Goal: Task Accomplishment & Management: Use online tool/utility

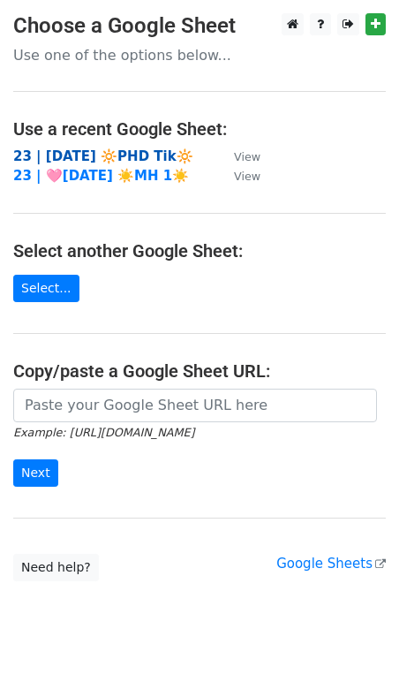
click at [109, 151] on strong "23 | AUG 21 🔆PHD Tik🔆" at bounding box center [103, 156] width 180 height 16
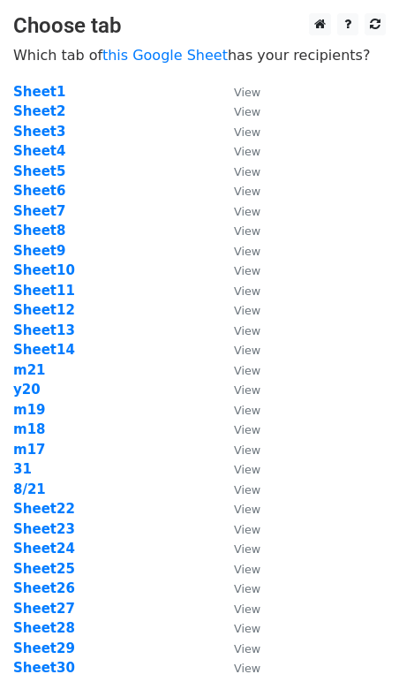
scroll to position [175, 0]
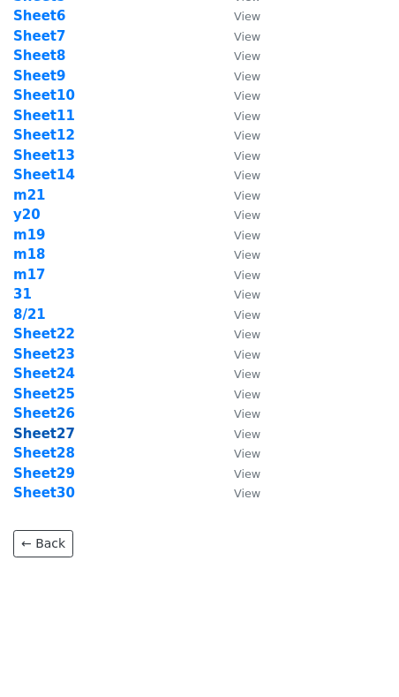
click at [57, 436] on strong "Sheet27" at bounding box center [44, 434] width 62 height 16
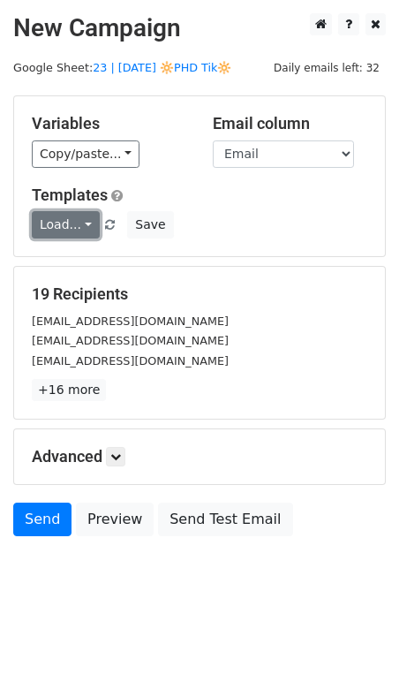
click at [58, 217] on link "Load..." at bounding box center [66, 224] width 68 height 27
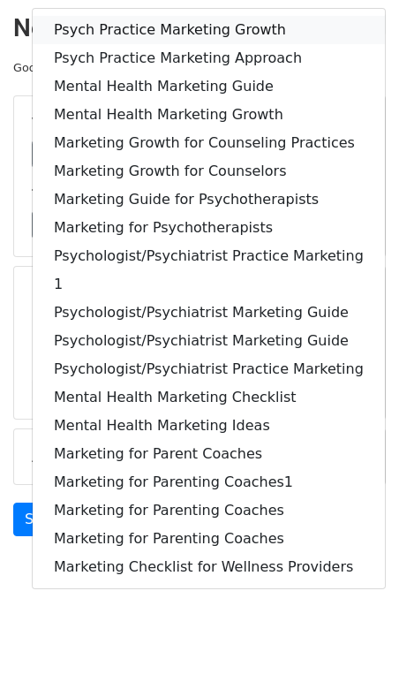
click at [125, 24] on link "Psych Practice Marketing Growth" at bounding box center [209, 30] width 352 height 28
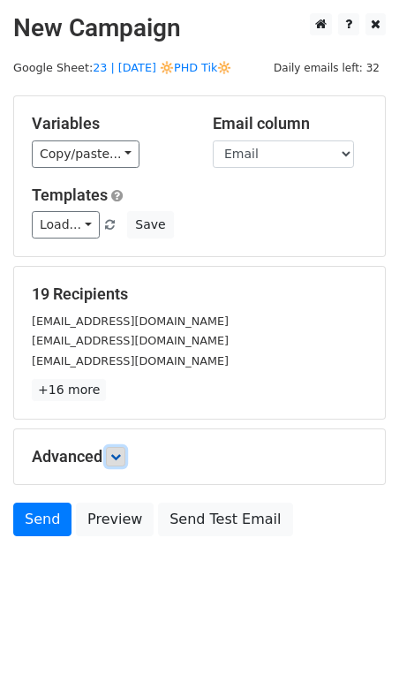
click at [115, 451] on icon at bounding box center [115, 456] width 11 height 11
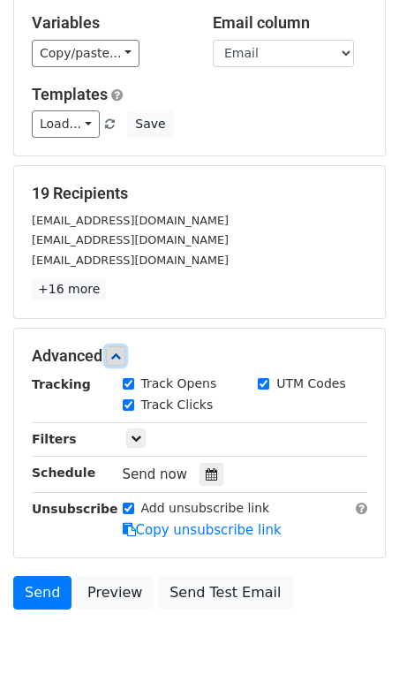
scroll to position [155, 0]
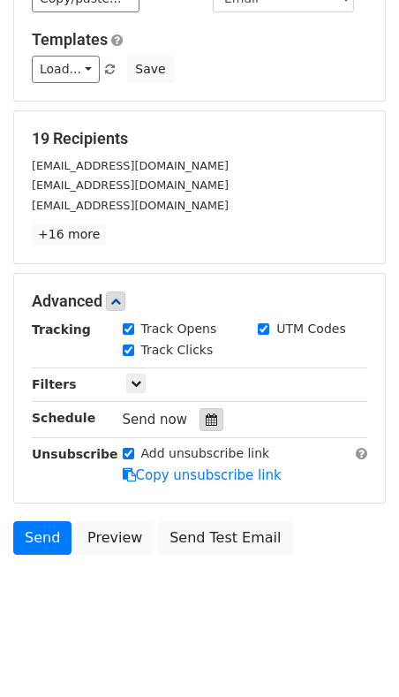
click at [200, 408] on div at bounding box center [212, 419] width 24 height 23
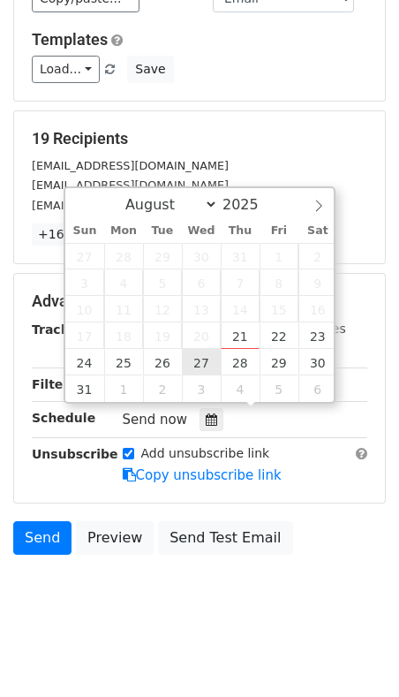
type input "2025-08-27 12:00"
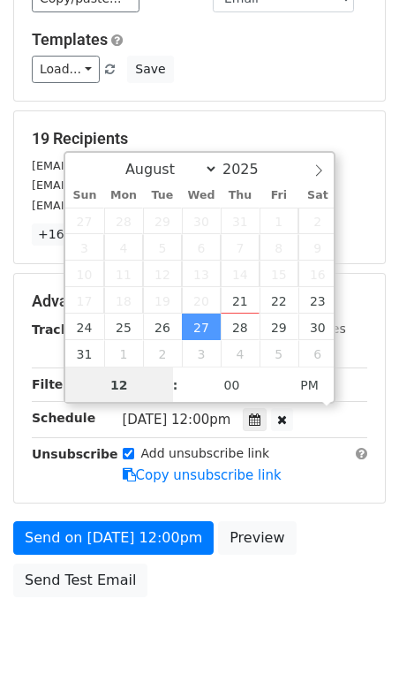
type input "7"
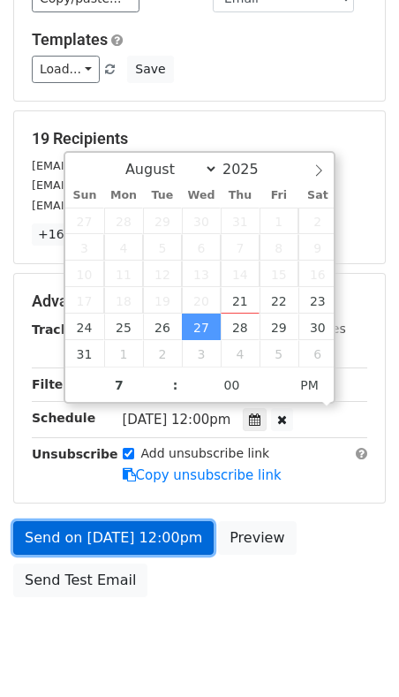
type input "2025-08-27 19:00"
click at [83, 525] on link "Send on Aug 27 at 12:00pm" at bounding box center [113, 538] width 200 height 34
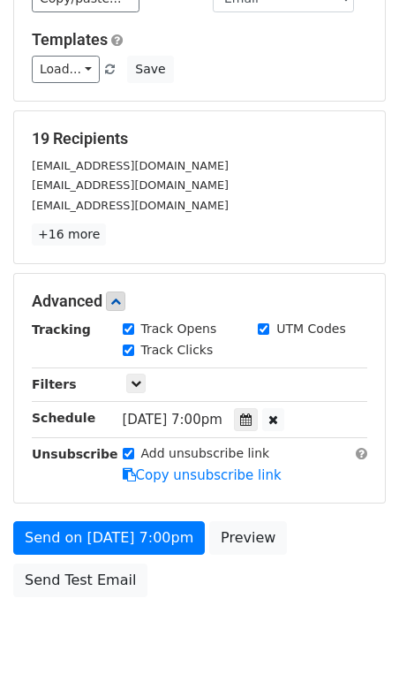
scroll to position [128, 0]
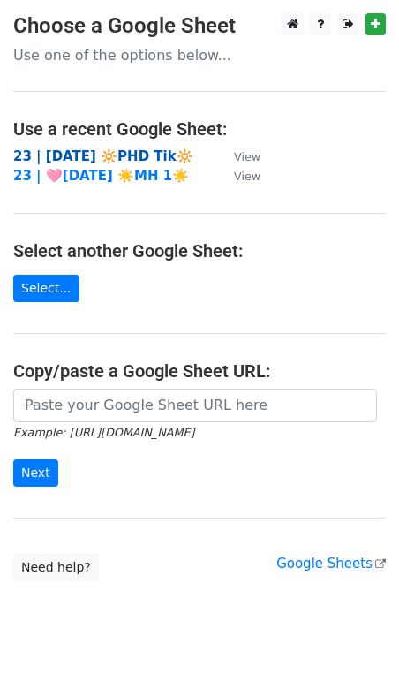
click at [130, 151] on strong "23 | AUG 21 🔆PHD Tik🔆" at bounding box center [103, 156] width 180 height 16
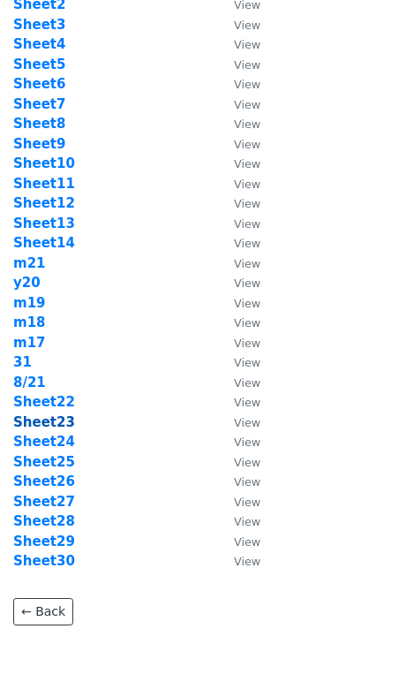
scroll to position [111, 0]
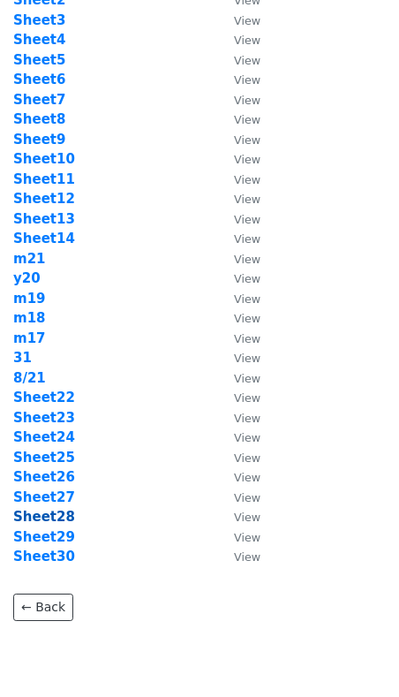
click at [54, 517] on strong "Sheet28" at bounding box center [44, 517] width 62 height 16
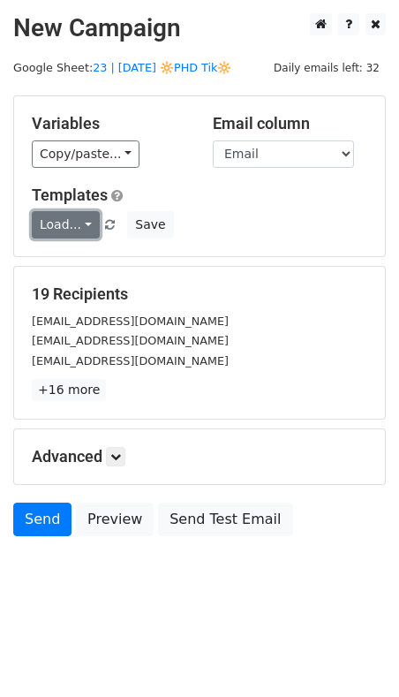
click at [59, 229] on link "Load..." at bounding box center [66, 224] width 68 height 27
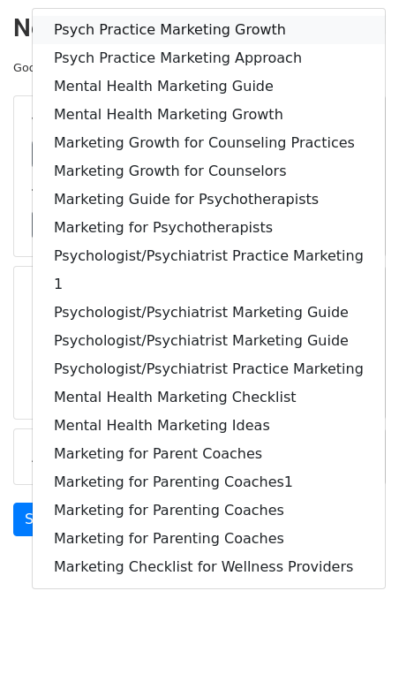
click at [133, 30] on link "Psych Practice Marketing Growth" at bounding box center [209, 30] width 352 height 28
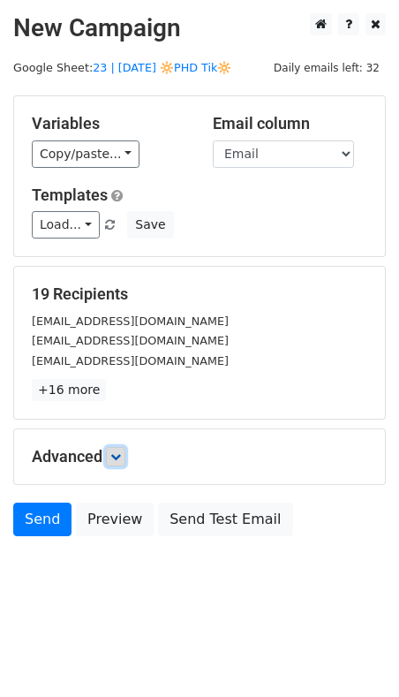
click at [121, 454] on icon at bounding box center [115, 456] width 11 height 11
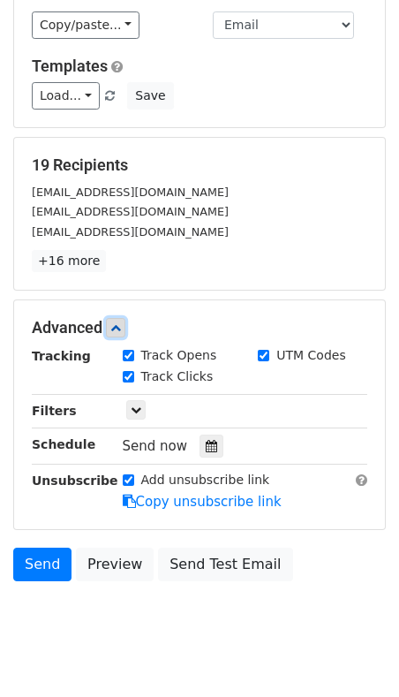
scroll to position [155, 0]
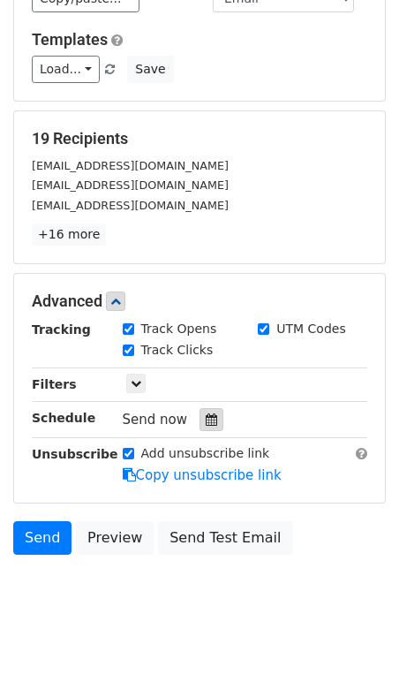
click at [200, 421] on div at bounding box center [212, 419] width 24 height 23
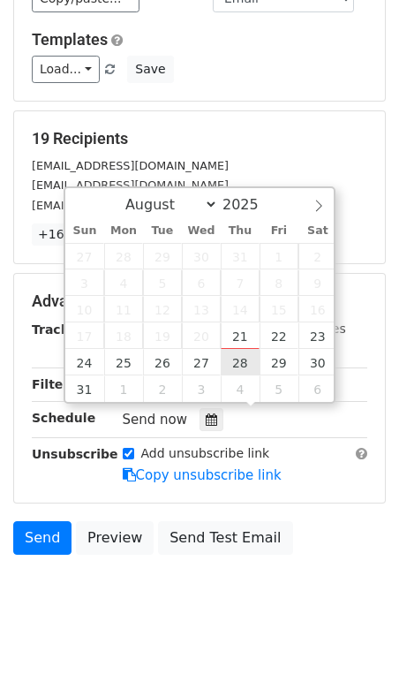
type input "2025-08-28 12:00"
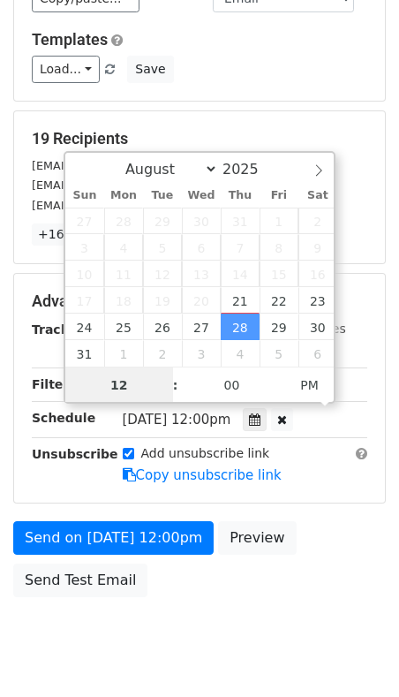
scroll to position [0, 0]
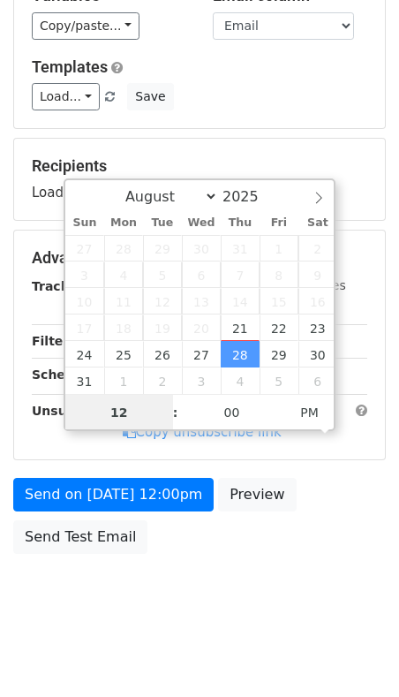
type input "8"
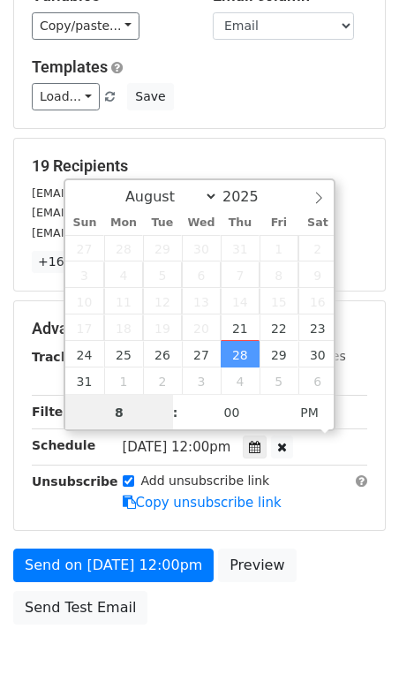
scroll to position [155, 0]
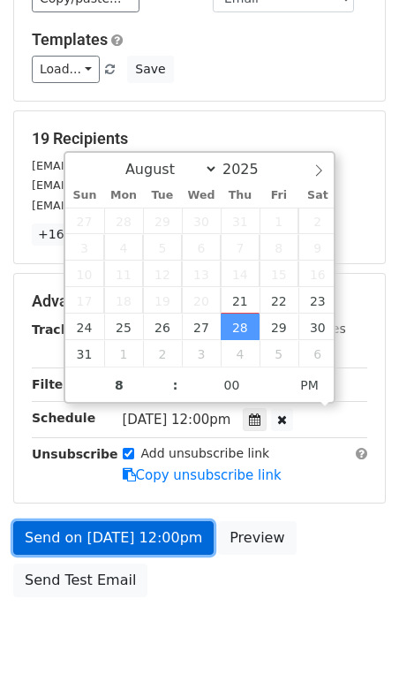
type input "2025-08-28 20:00"
click at [155, 521] on link "Send on Aug 28 at 12:00pm" at bounding box center [113, 538] width 200 height 34
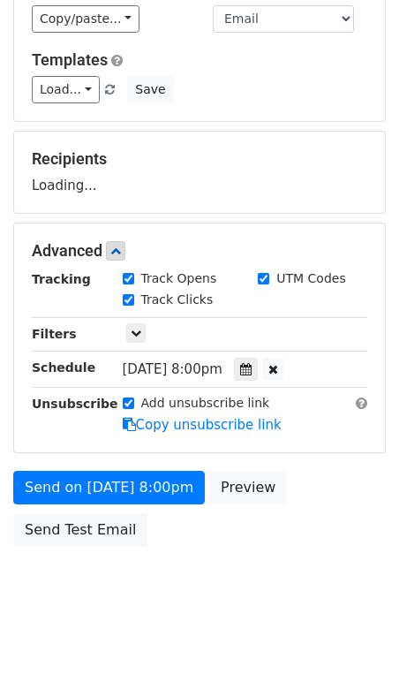
scroll to position [128, 0]
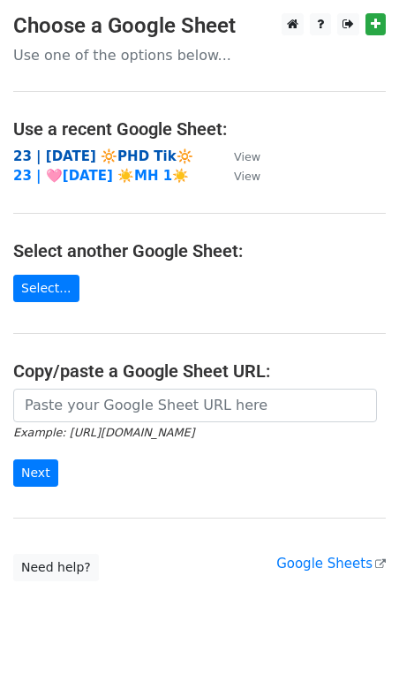
click at [143, 150] on strong "23 | AUG 21 🔆PHD Tik🔆" at bounding box center [103, 156] width 180 height 16
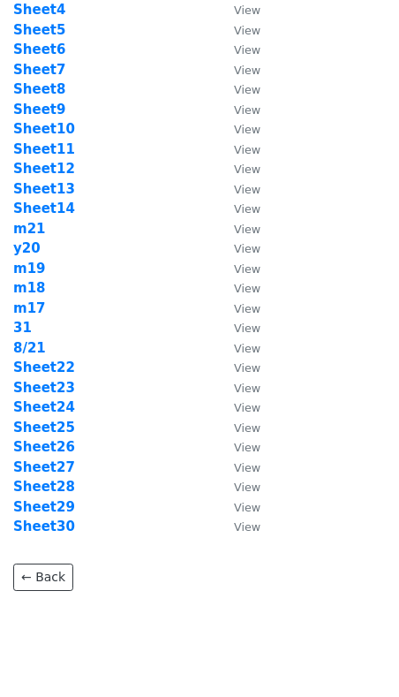
scroll to position [140, 0]
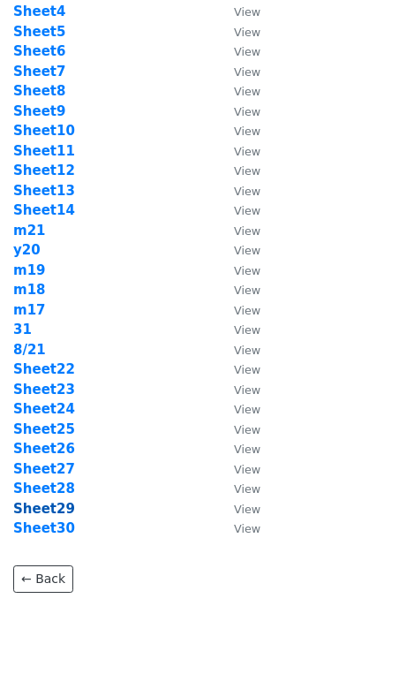
click at [43, 510] on strong "Sheet29" at bounding box center [44, 509] width 62 height 16
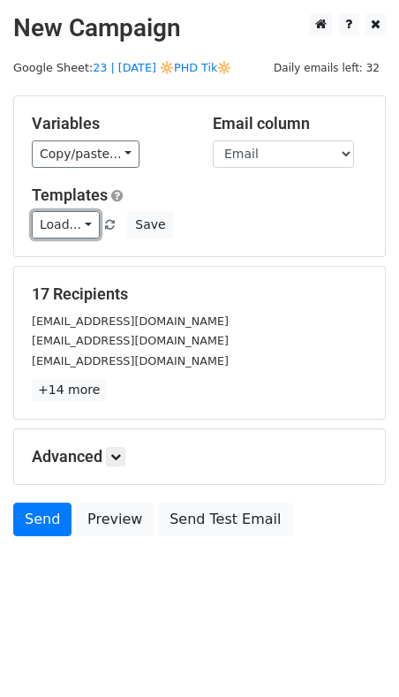
click at [72, 218] on link "Load..." at bounding box center [66, 224] width 68 height 27
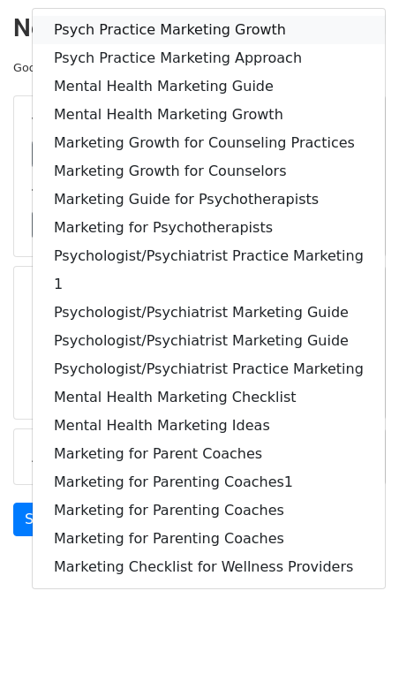
click at [118, 24] on link "Psych Practice Marketing Growth" at bounding box center [209, 30] width 352 height 28
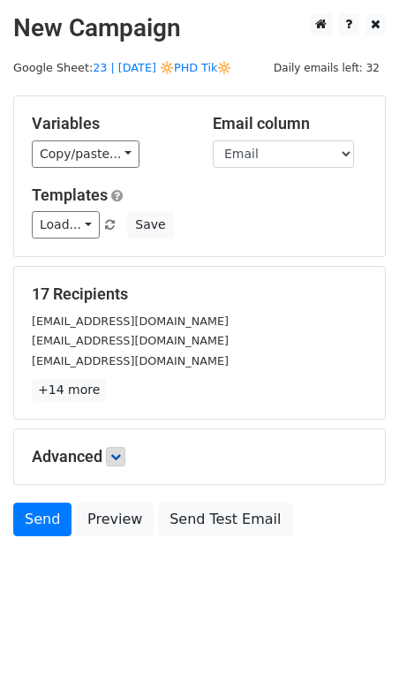
click at [125, 461] on h5 "Advanced" at bounding box center [200, 456] width 336 height 19
click at [125, 452] on link at bounding box center [115, 456] width 19 height 19
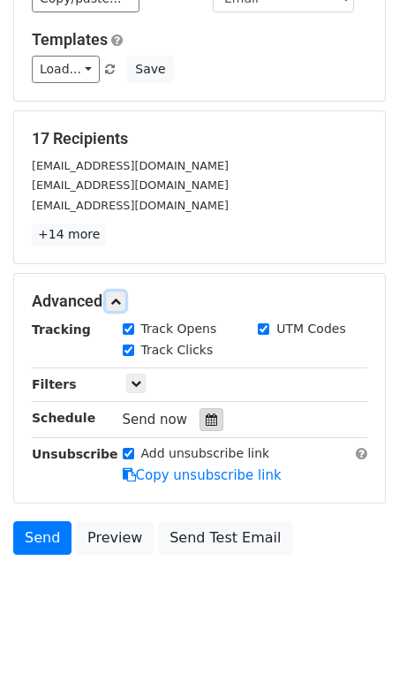
scroll to position [155, 0]
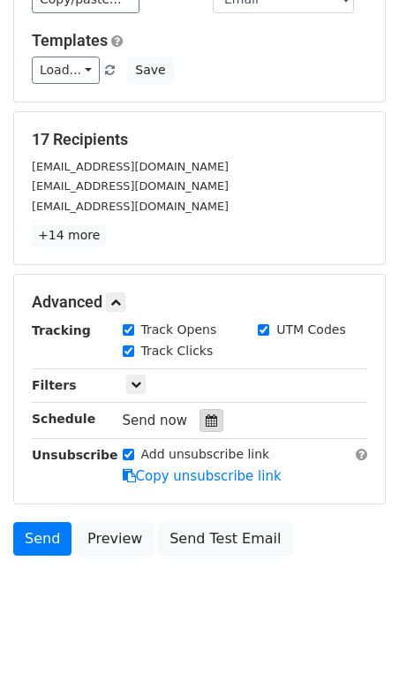
click at [206, 414] on icon at bounding box center [211, 420] width 11 height 12
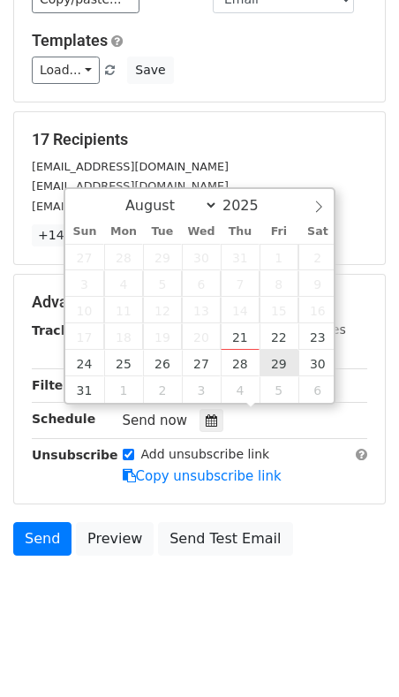
type input "2025-08-29 12:00"
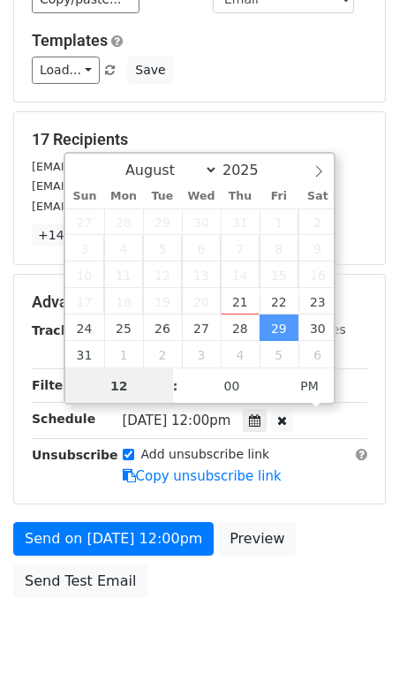
scroll to position [128, 0]
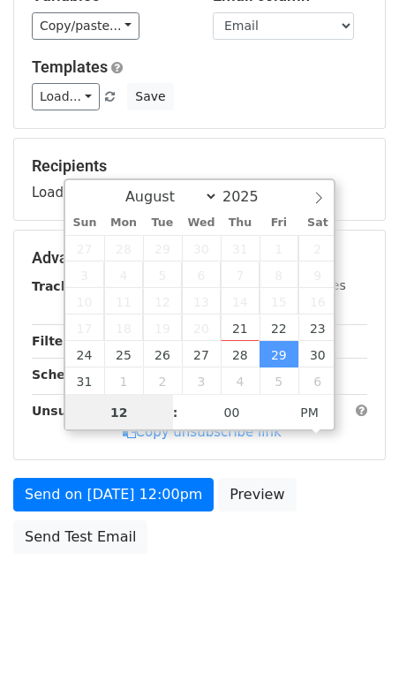
type input "7"
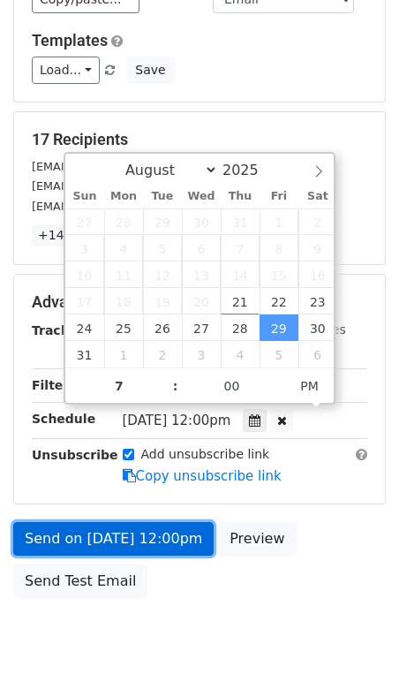
type input "2025-08-29 19:00"
click at [117, 525] on link "Send on Aug 29 at 12:00pm" at bounding box center [113, 539] width 200 height 34
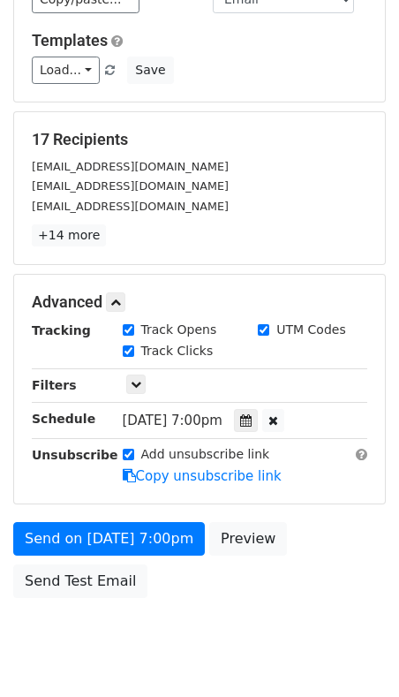
scroll to position [128, 0]
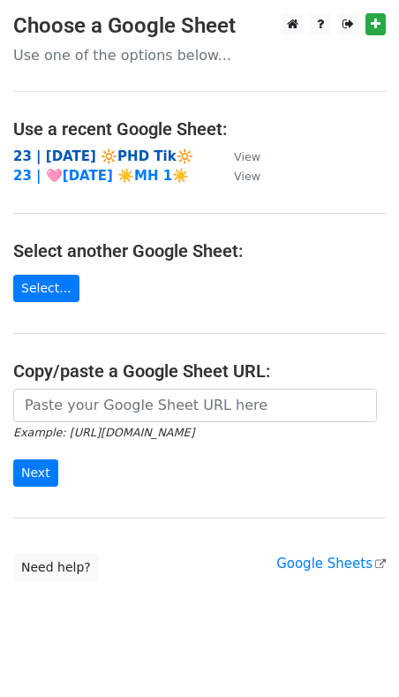
click at [108, 156] on strong "23 | [DATE] 🔆PHD Tik🔆" at bounding box center [103, 156] width 180 height 16
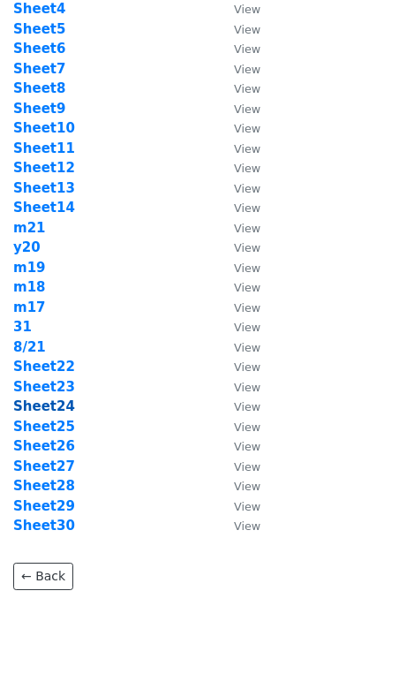
scroll to position [143, 0]
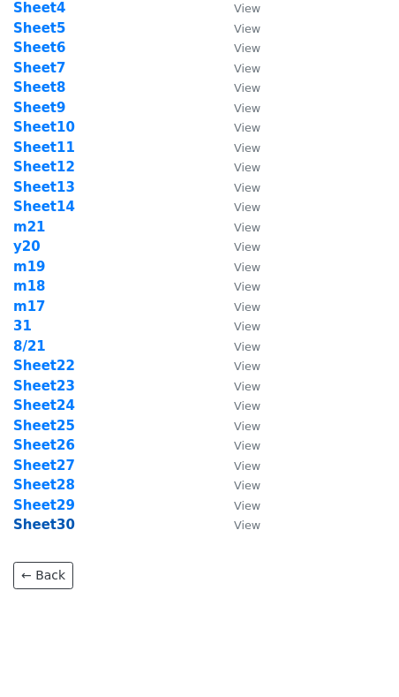
click at [49, 524] on strong "Sheet30" at bounding box center [44, 525] width 62 height 16
